Goal: Task Accomplishment & Management: Use online tool/utility

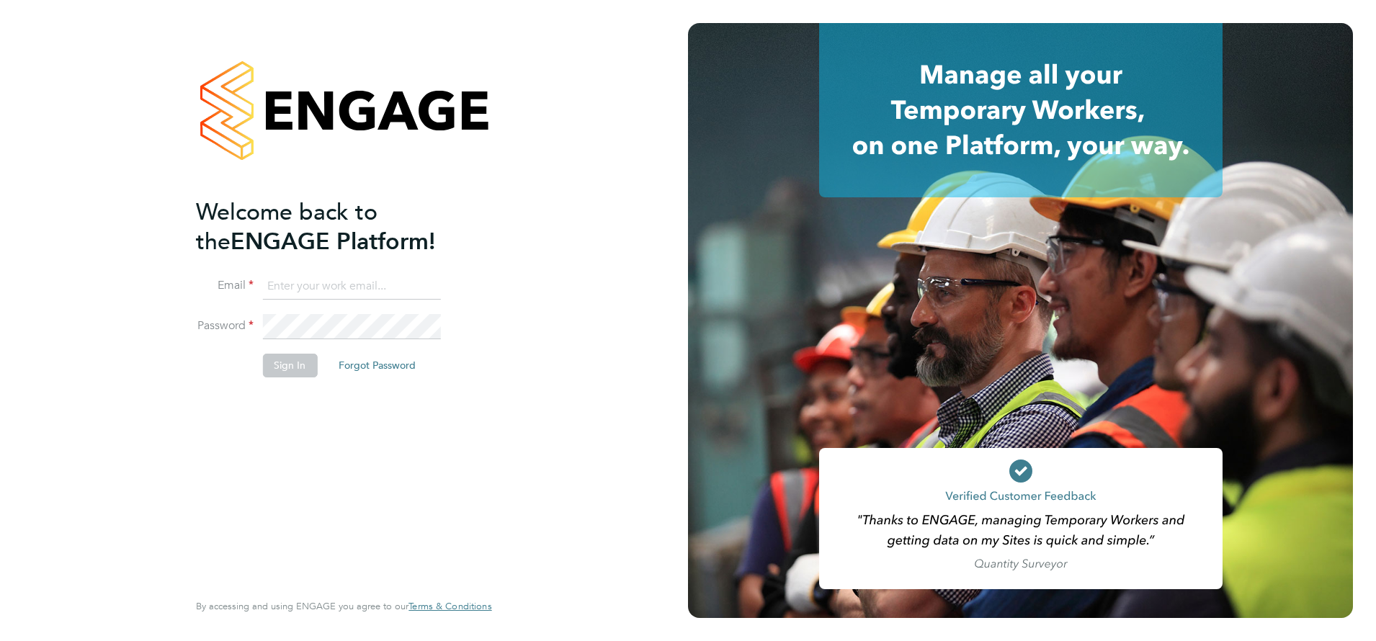
type input "[PERSON_NAME][EMAIL_ADDRESS][DOMAIN_NAME]"
click at [303, 368] on button "Sign In" at bounding box center [289, 365] width 55 height 23
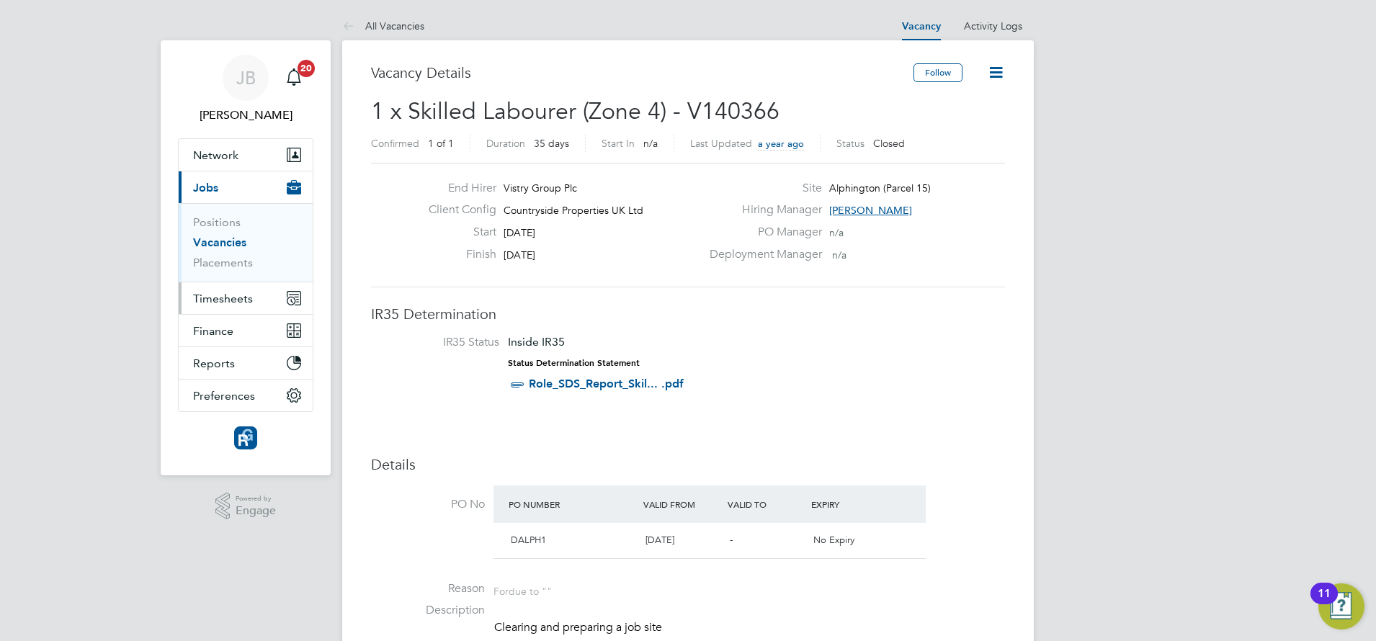
click at [243, 311] on button "Timesheets" at bounding box center [246, 298] width 134 height 32
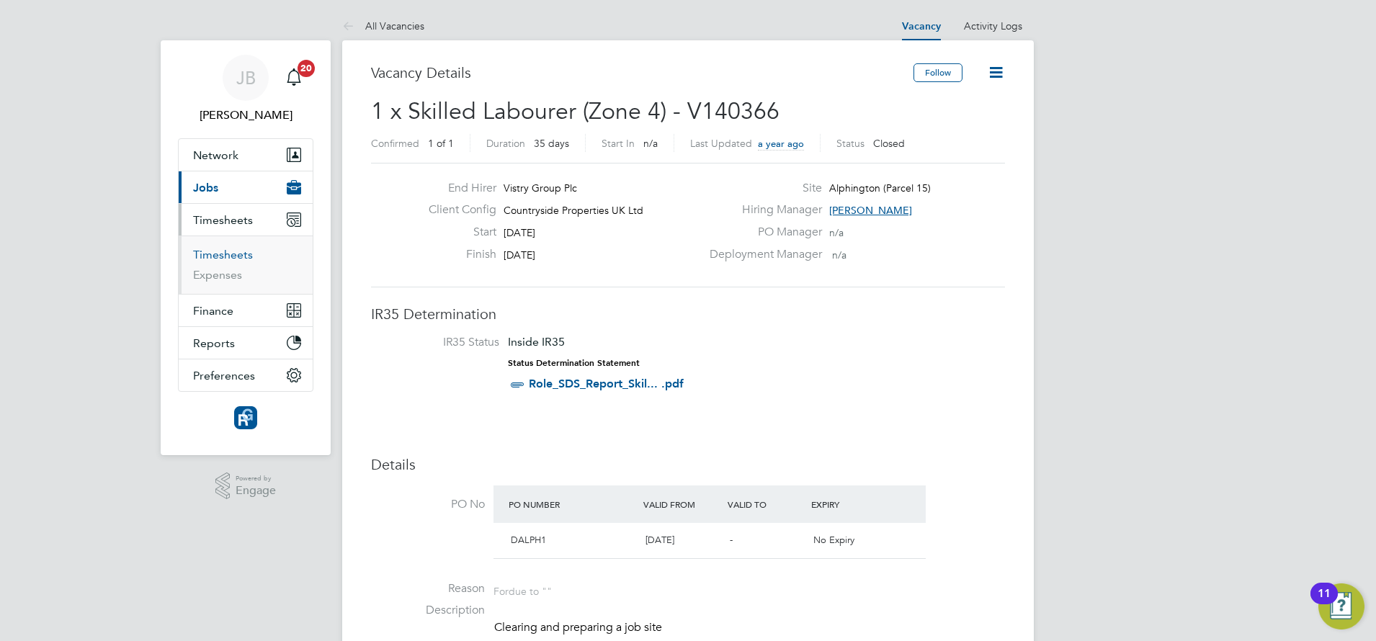
click at [227, 259] on link "Timesheets" at bounding box center [223, 255] width 60 height 14
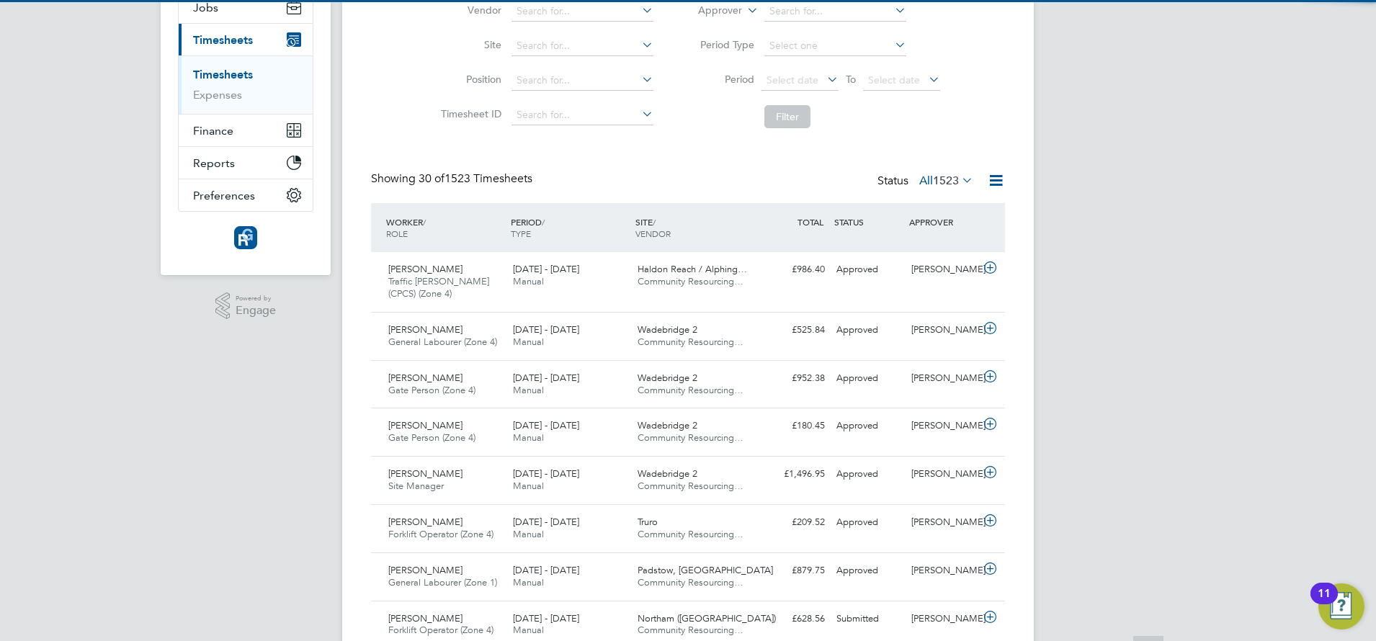
scroll to position [7, 7]
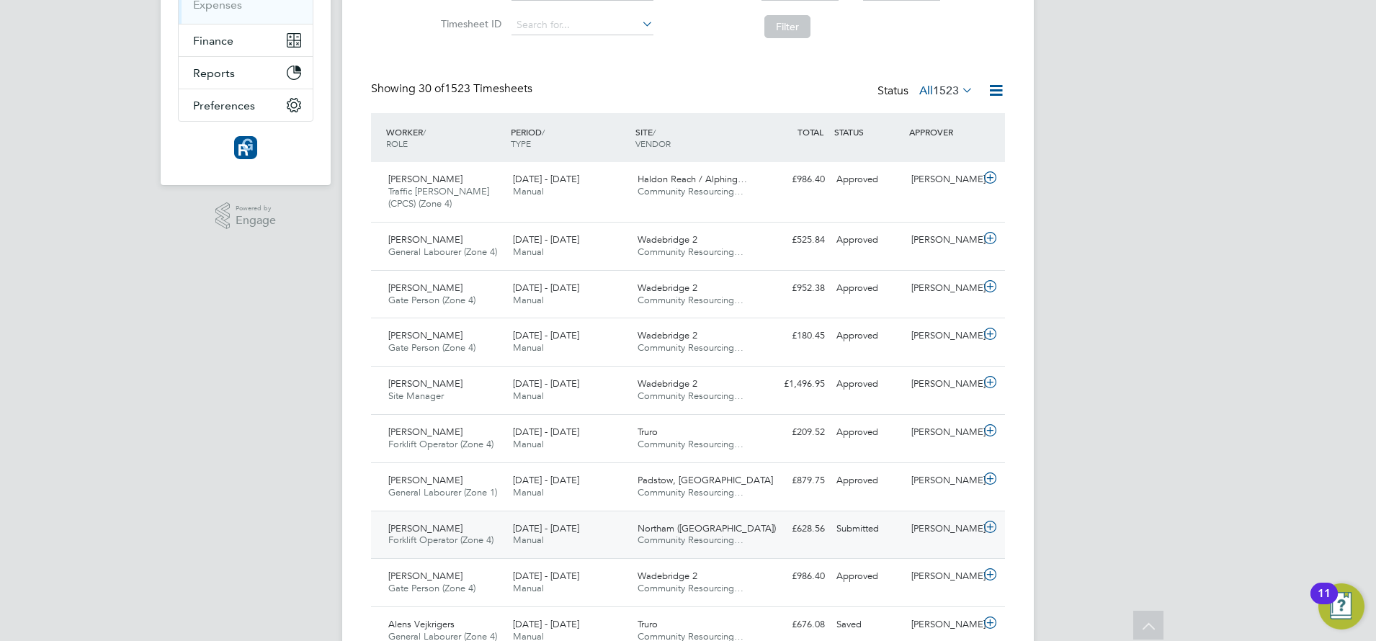
click at [443, 536] on span "Forklift Operator (Zone 4)" at bounding box center [440, 540] width 105 height 12
